Goal: Find specific page/section: Find specific page/section

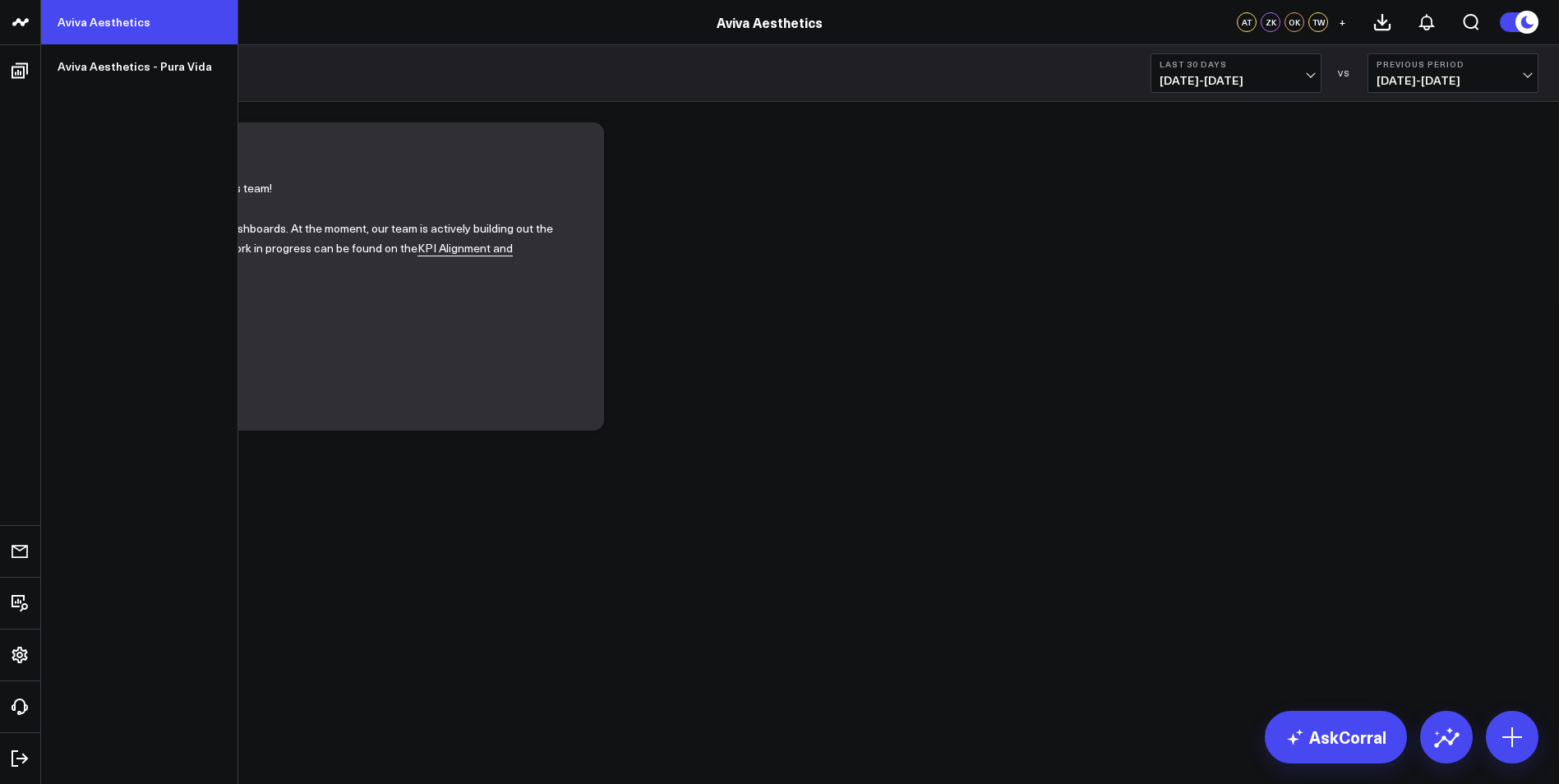
click at [83, 31] on link "Aviva Aesthetics" at bounding box center [139, 22] width 196 height 45
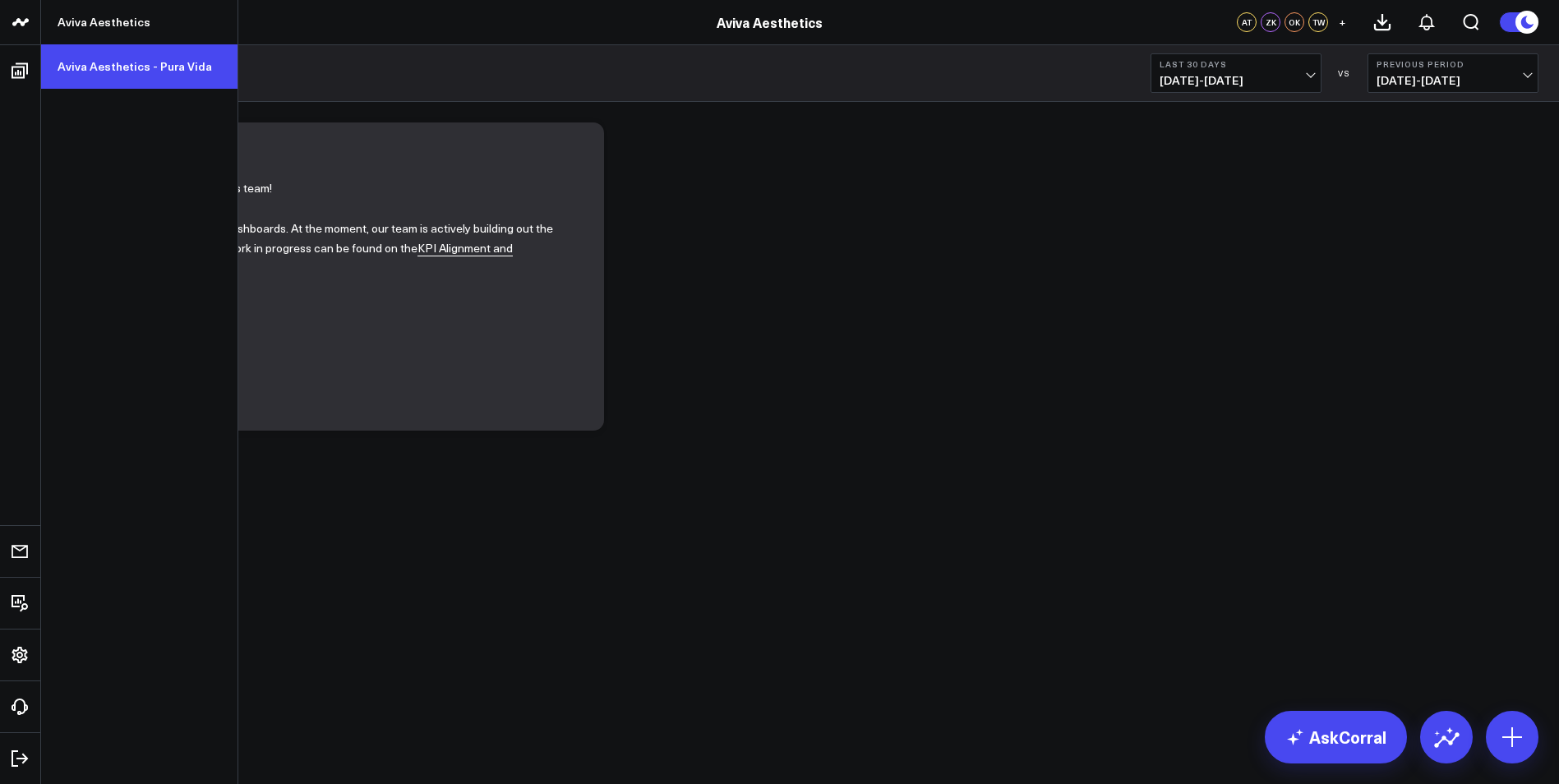
click at [89, 64] on link "Aviva Aesthetics - Pura Vida" at bounding box center [139, 67] width 196 height 45
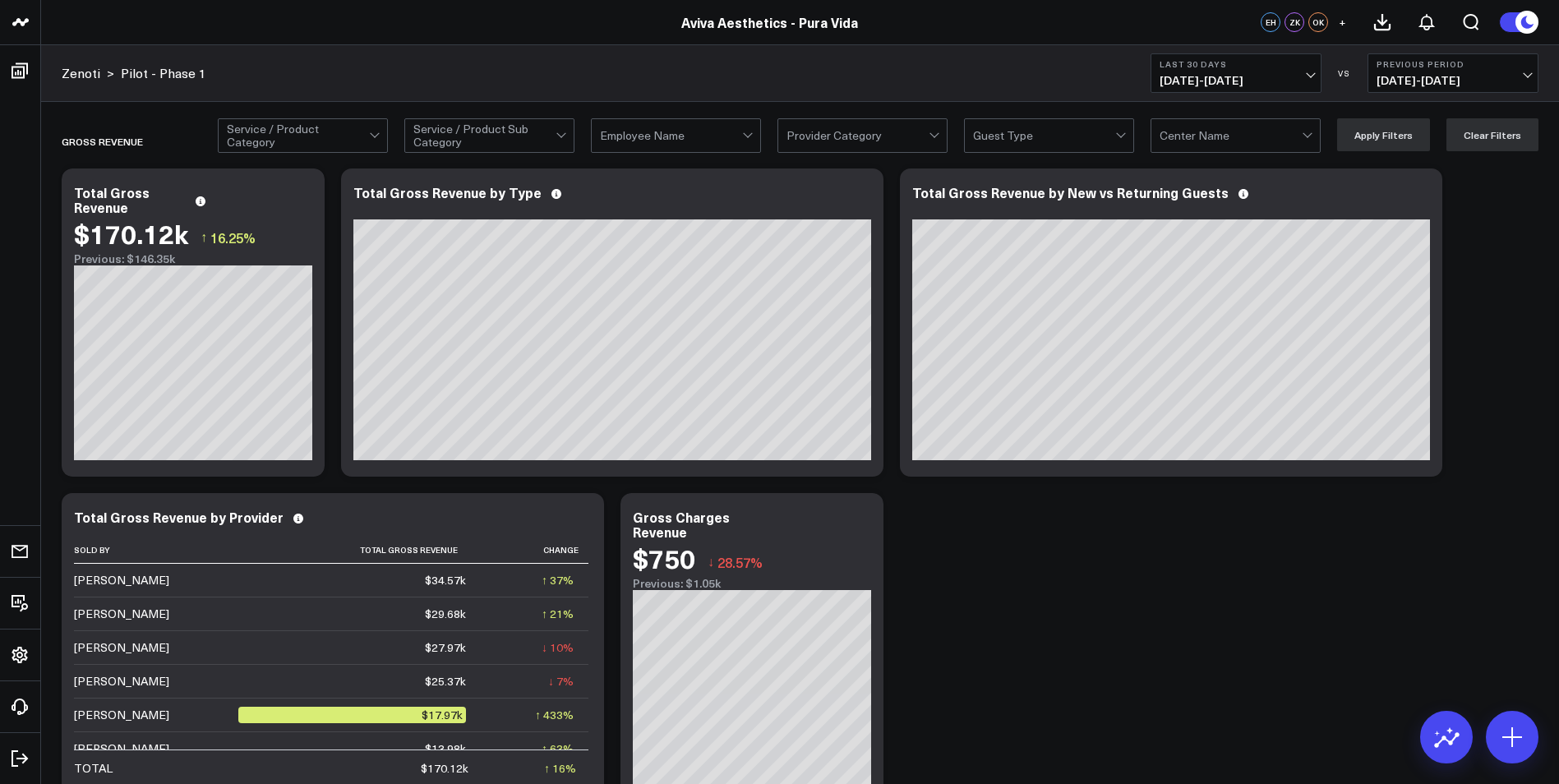
click at [377, 138] on div at bounding box center [376, 136] width 14 height 33
click at [623, 101] on div "Zenoti > Pilot - Phase 1 Last 30 Days 08/11/25 - 09/09/25 VS Previous Period 07…" at bounding box center [800, 74] width 1518 height 57
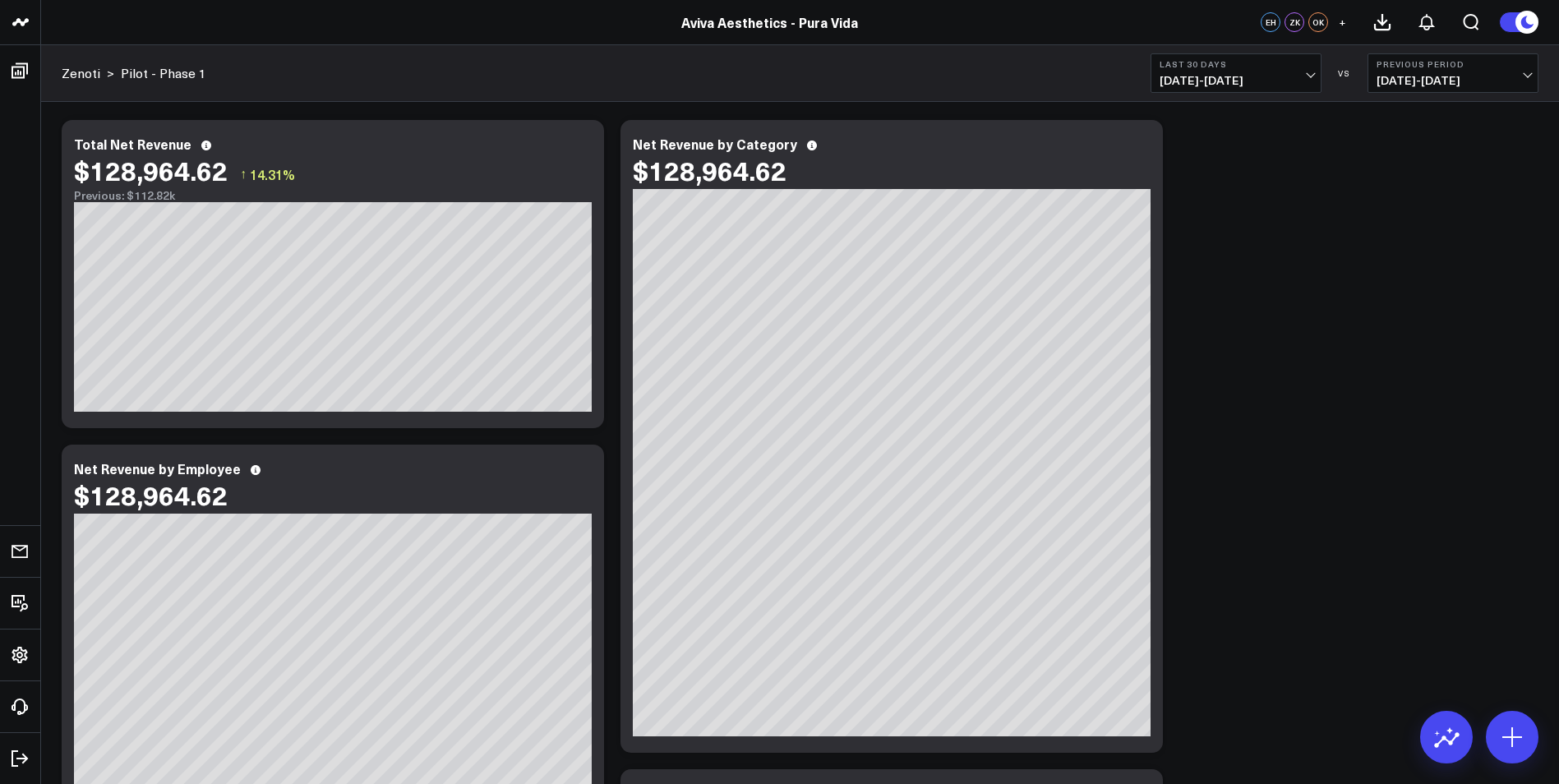
scroll to position [986, 0]
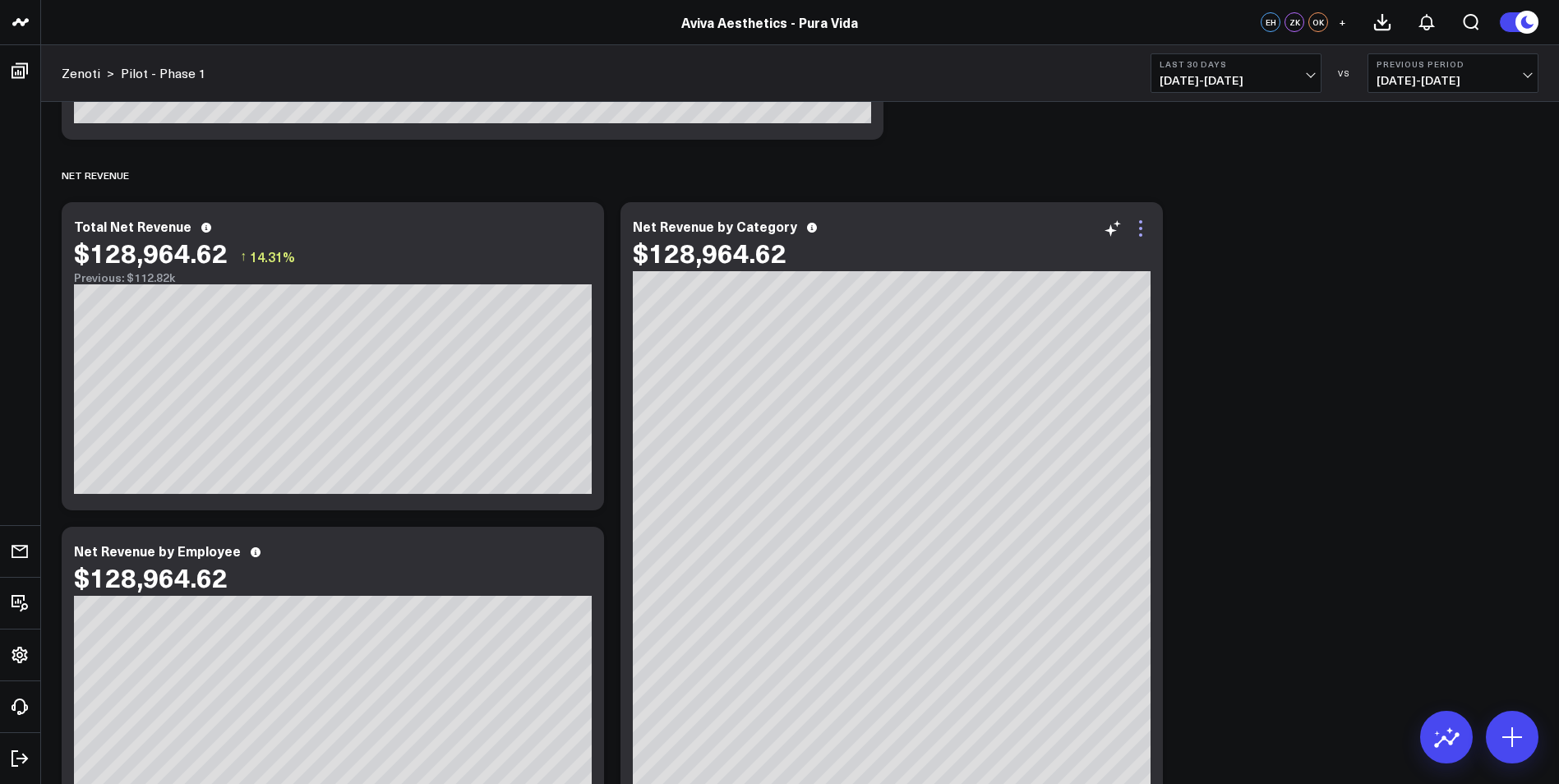
click at [1141, 236] on icon at bounding box center [1140, 228] width 20 height 20
click at [1096, 181] on div "Net Revenue" at bounding box center [800, 175] width 1476 height 38
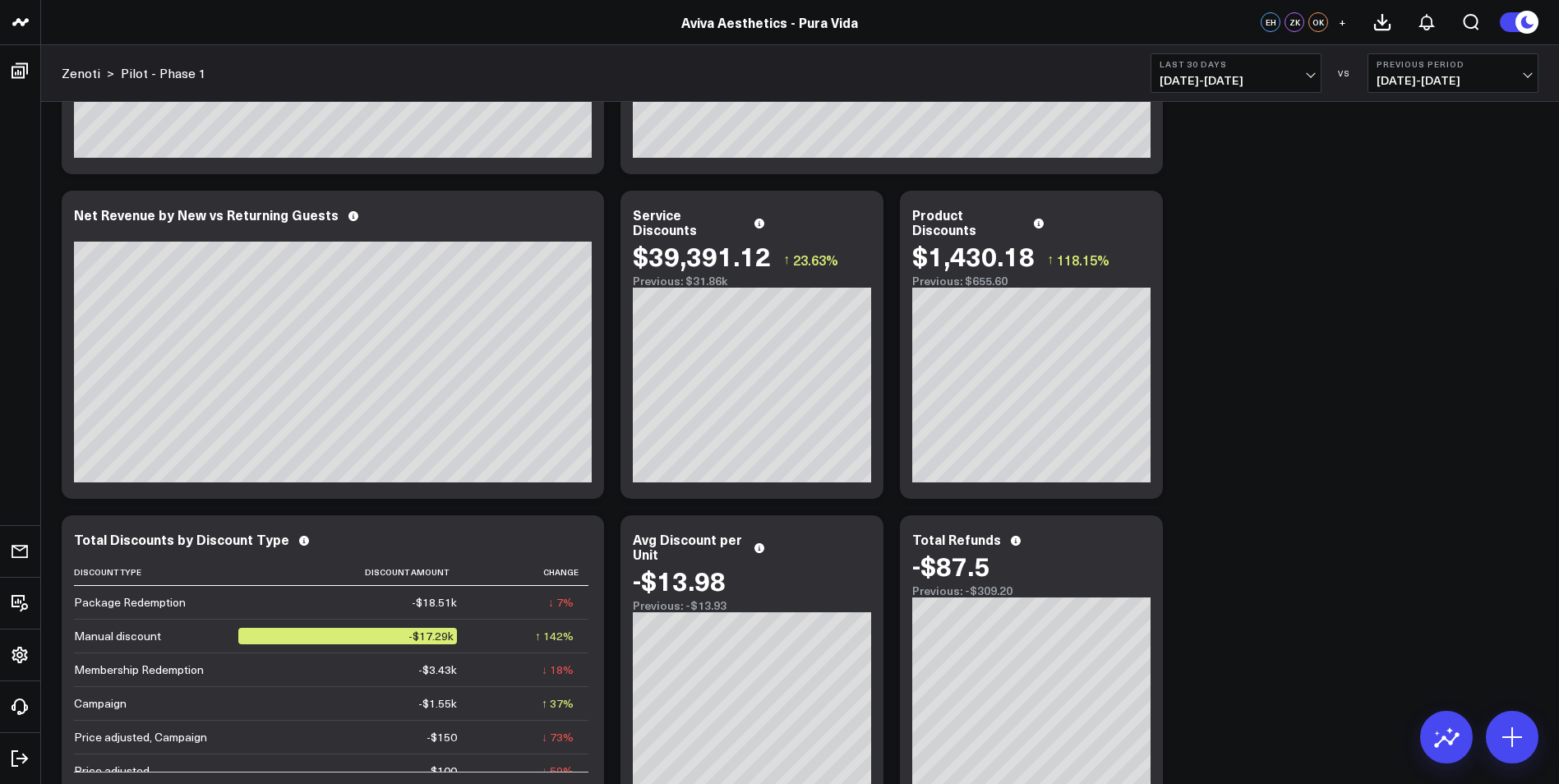
scroll to position [1890, 0]
